Goal: Task Accomplishment & Management: Manage account settings

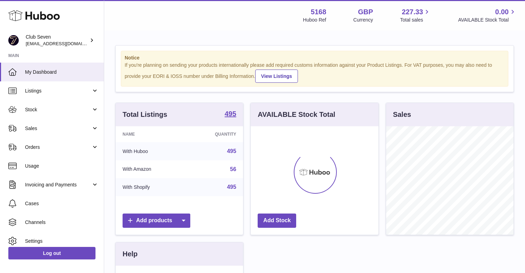
scroll to position [108, 128]
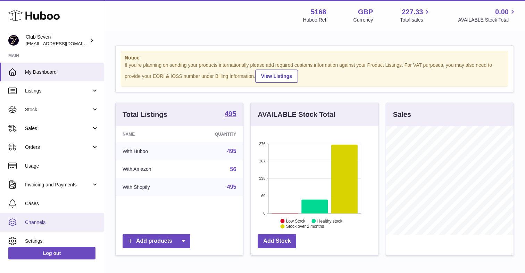
click at [40, 222] on span "Channels" at bounding box center [62, 222] width 74 height 7
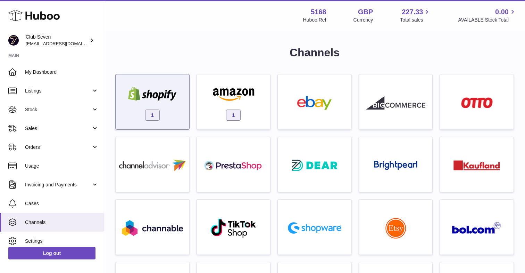
click at [186, 110] on div "1" at bounding box center [152, 103] width 67 height 44
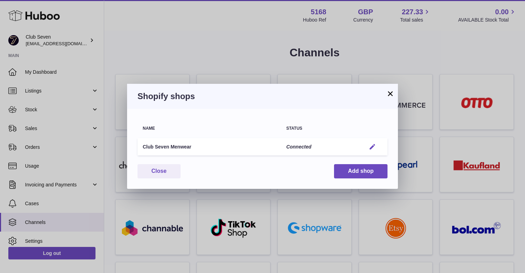
click at [372, 147] on em "button" at bounding box center [372, 146] width 7 height 7
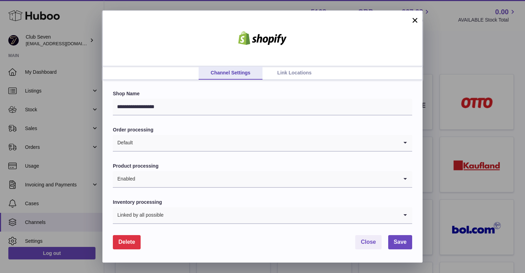
click at [311, 71] on link "Link Locations" at bounding box center [295, 72] width 64 height 13
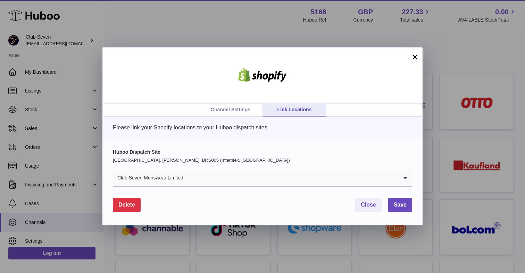
click at [221, 175] on input "Search for option" at bounding box center [291, 178] width 215 height 16
click at [171, 118] on div "Please link your Shopify locations to your Huboo dispatch sites." at bounding box center [263, 128] width 320 height 22
click at [237, 109] on link "Channel Settings" at bounding box center [231, 109] width 64 height 13
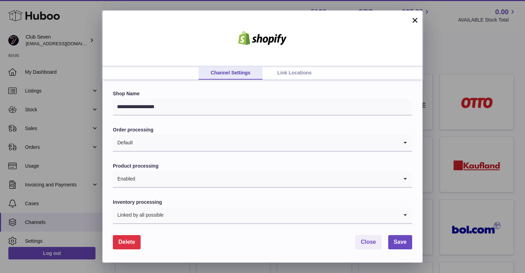
click at [293, 74] on link "Link Locations" at bounding box center [295, 72] width 64 height 13
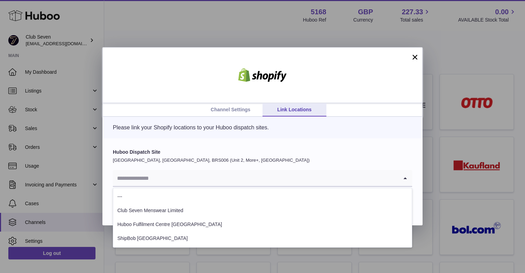
click at [141, 180] on input "Search for option" at bounding box center [256, 178] width 286 height 16
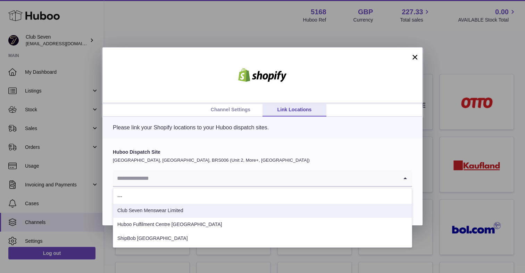
click at [146, 206] on li "Club Seven Menswear Limited" at bounding box center [262, 211] width 299 height 14
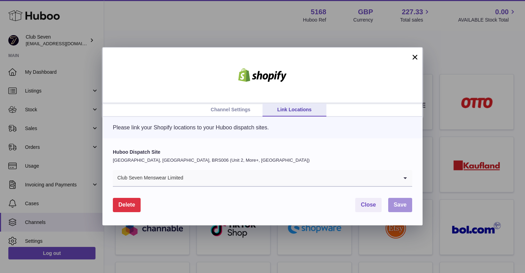
click at [403, 201] on button "Save" at bounding box center [400, 205] width 24 height 14
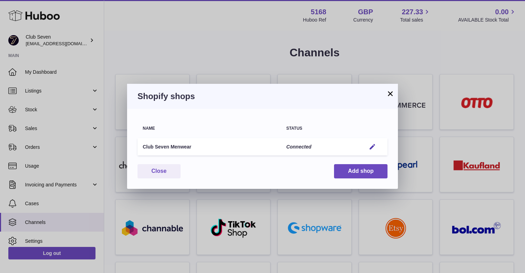
click at [391, 93] on button "×" at bounding box center [390, 93] width 8 height 8
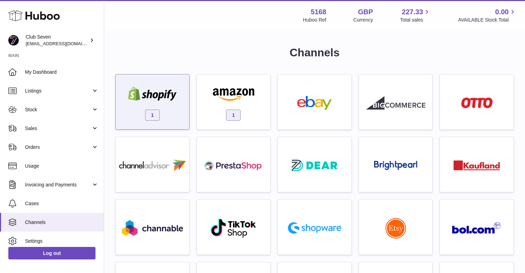
click at [158, 104] on div "1" at bounding box center [152, 103] width 67 height 44
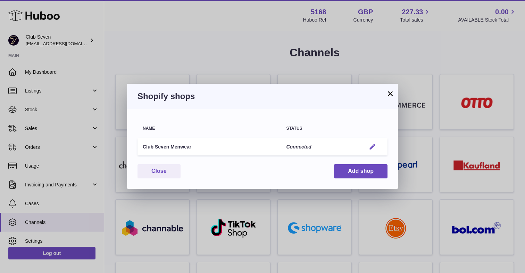
click at [375, 145] on em "button" at bounding box center [372, 146] width 7 height 7
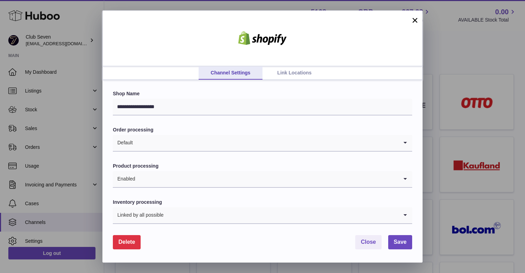
click at [290, 80] on div "**********" at bounding box center [263, 171] width 320 height 182
click at [287, 75] on link "Link Locations" at bounding box center [295, 72] width 64 height 13
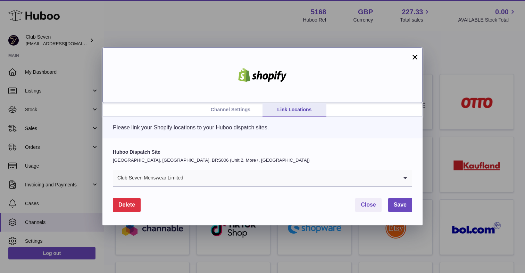
click at [409, 57] on div at bounding box center [263, 75] width 320 height 56
click at [417, 58] on button "×" at bounding box center [415, 57] width 8 height 8
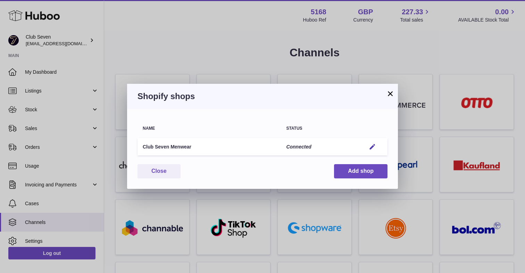
click at [393, 94] on button "×" at bounding box center [390, 93] width 8 height 8
